Goal: Transaction & Acquisition: Purchase product/service

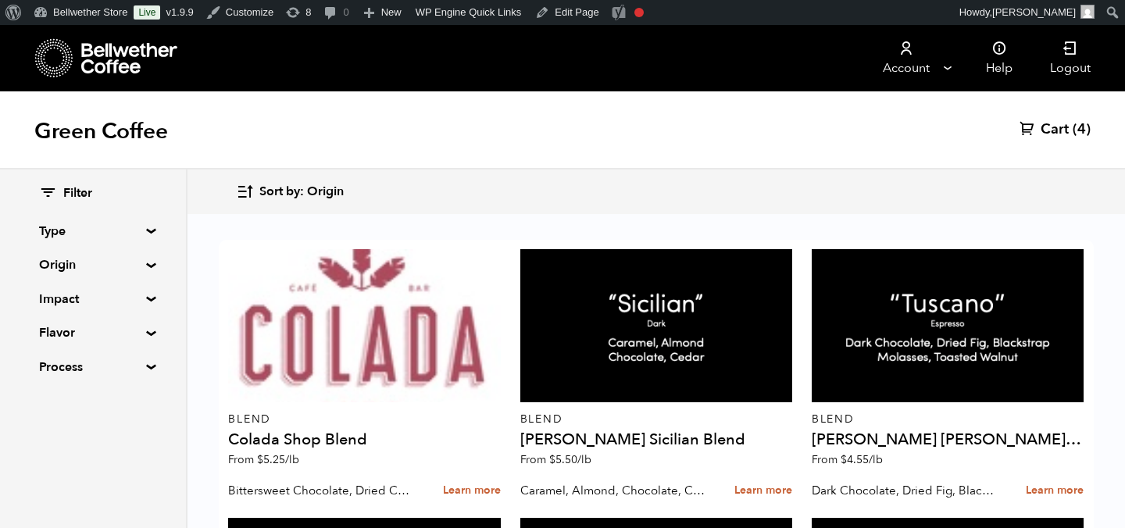
scroll to position [1939, 0]
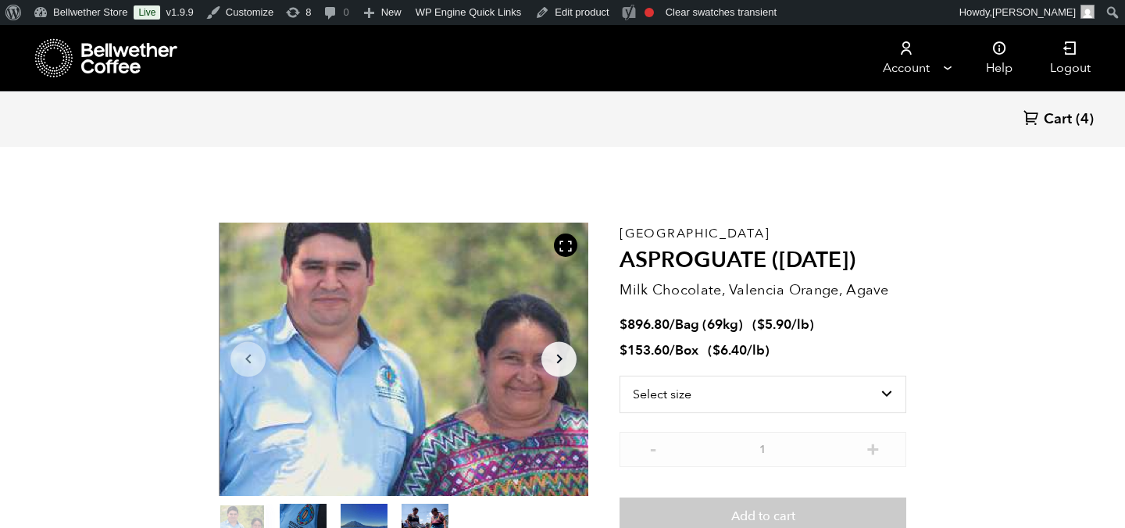
scroll to position [680, 669]
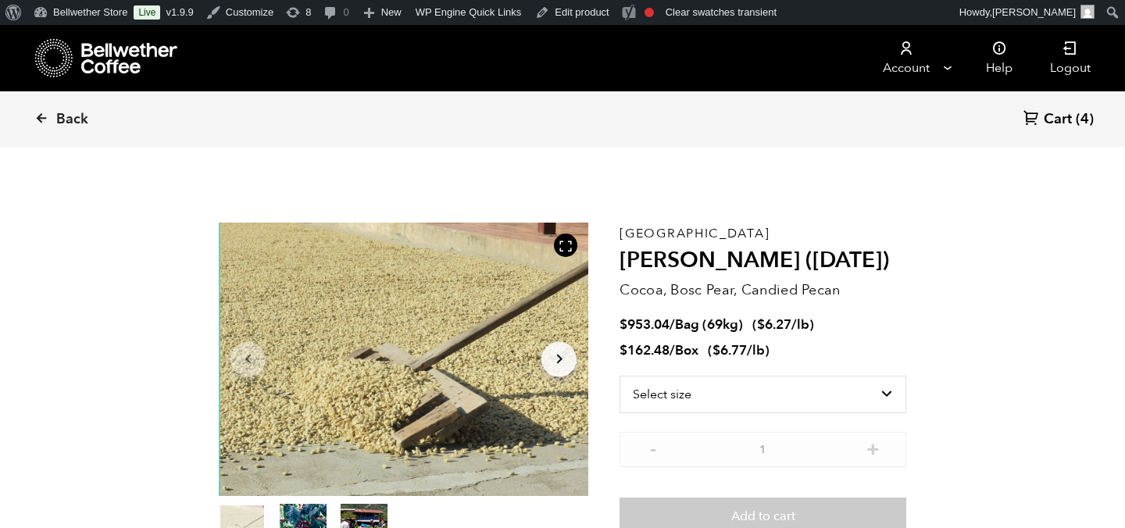
scroll to position [680, 669]
